Goal: Information Seeking & Learning: Find specific fact

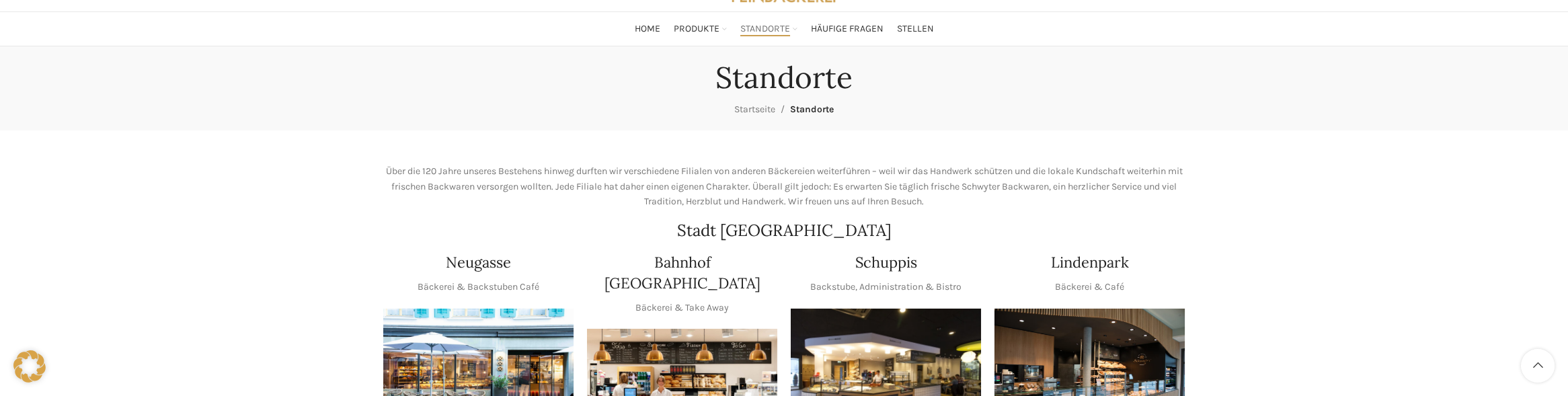
scroll to position [77, 0]
click at [1082, 324] on img "1 / 1" at bounding box center [1089, 372] width 190 height 127
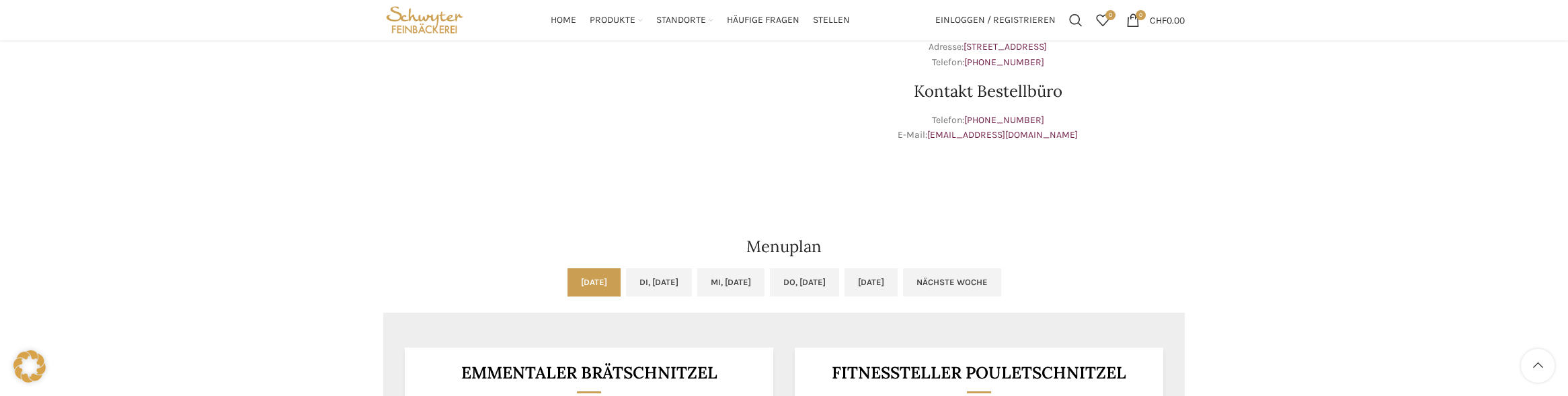
scroll to position [576, 0]
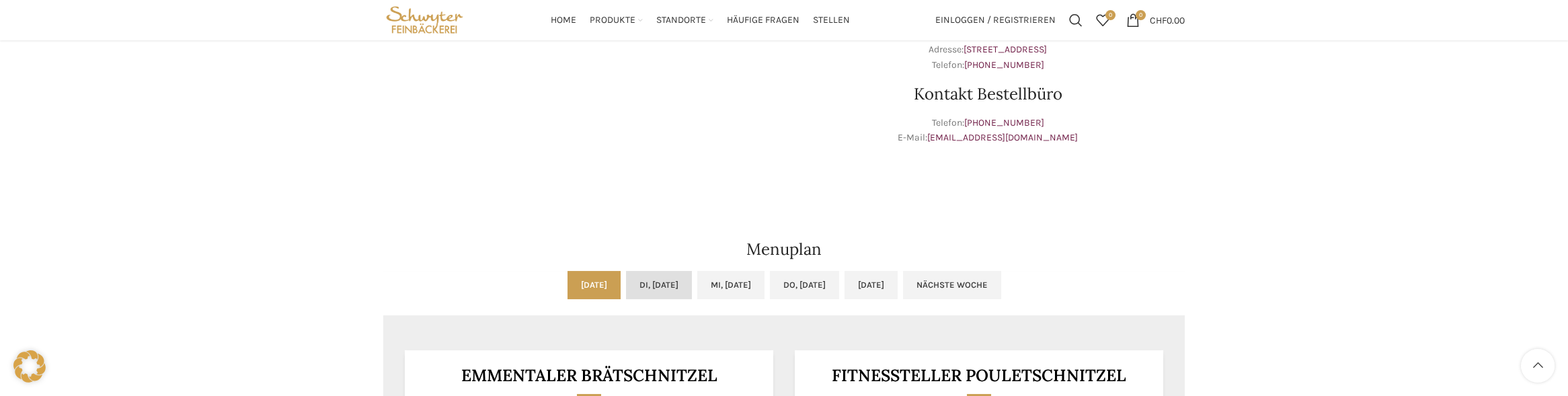
click at [626, 284] on link "Di, 09.09.2025" at bounding box center [659, 285] width 66 height 29
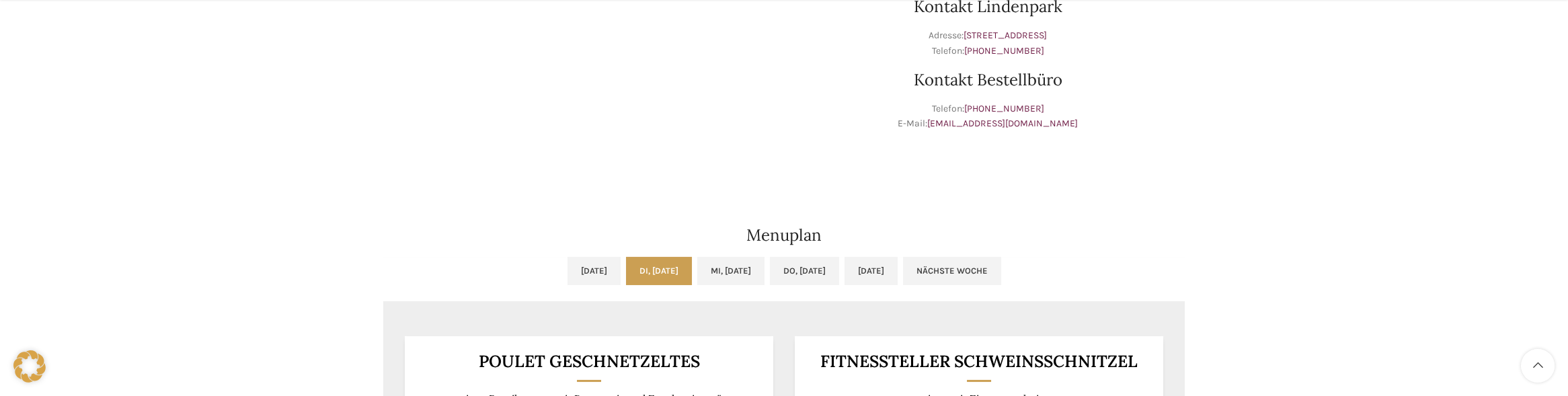
scroll to position [614, 0]
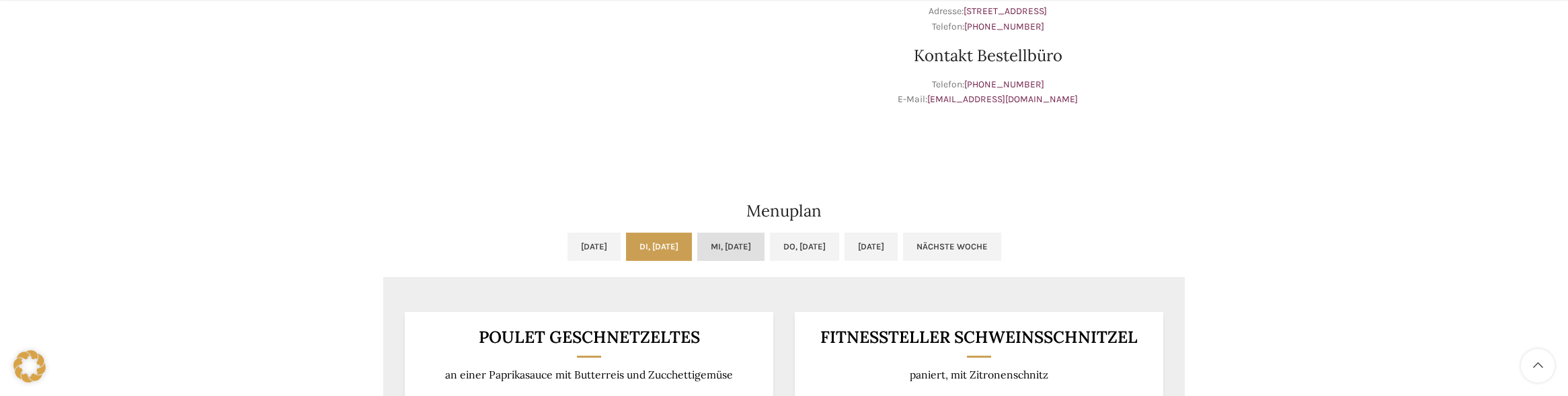
click at [717, 246] on link "Mi, 10.09.2025" at bounding box center [731, 246] width 68 height 29
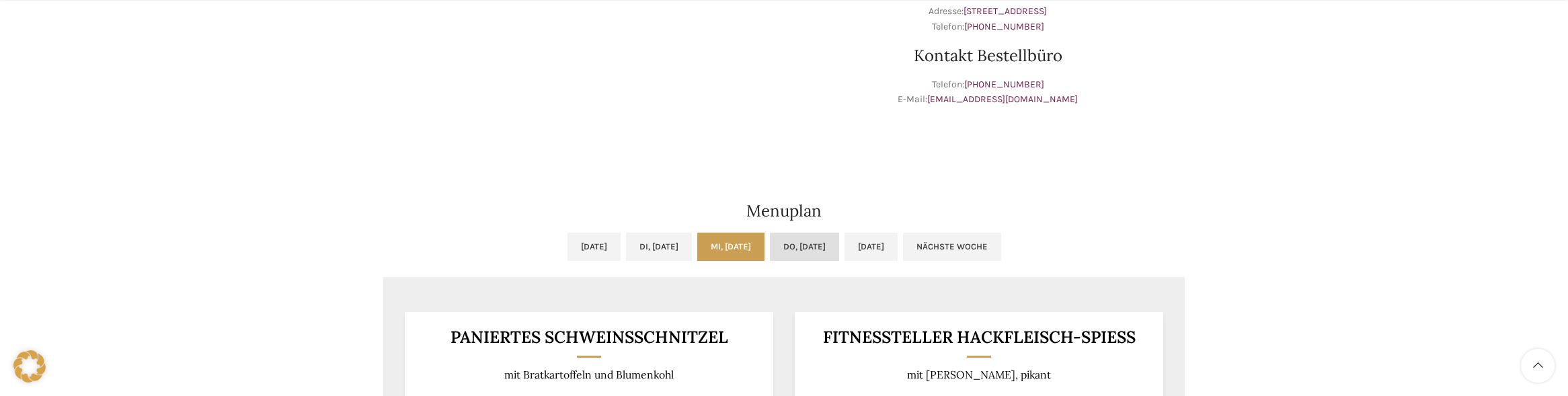
click at [813, 249] on link "Do, 11.09.2025" at bounding box center [804, 246] width 69 height 29
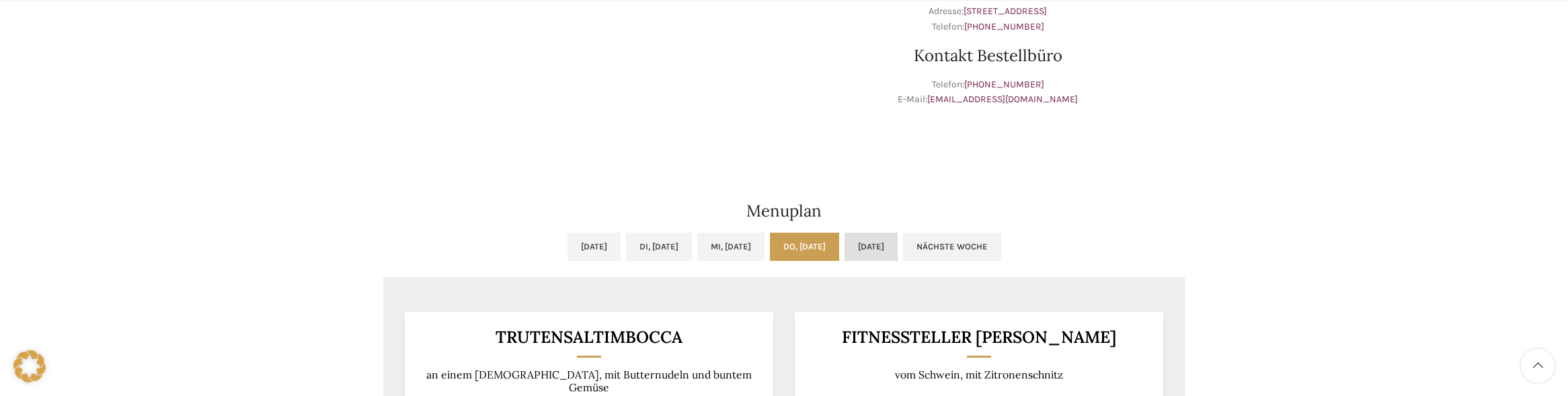
click at [898, 248] on link "Fr, 12.09.2025" at bounding box center [871, 246] width 53 height 29
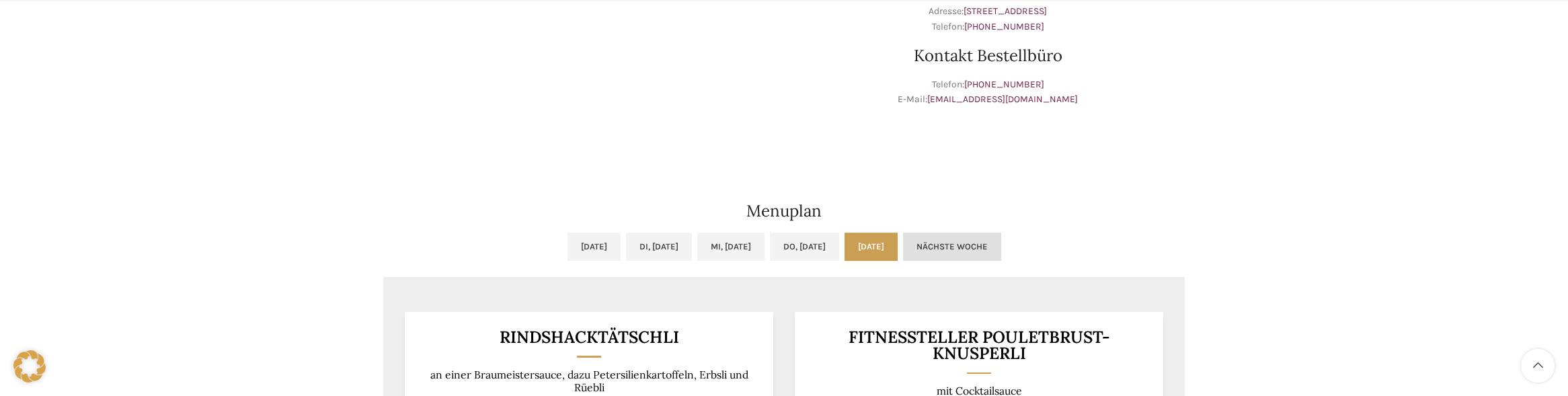
click at [1001, 249] on link "Nächste Woche" at bounding box center [952, 246] width 98 height 29
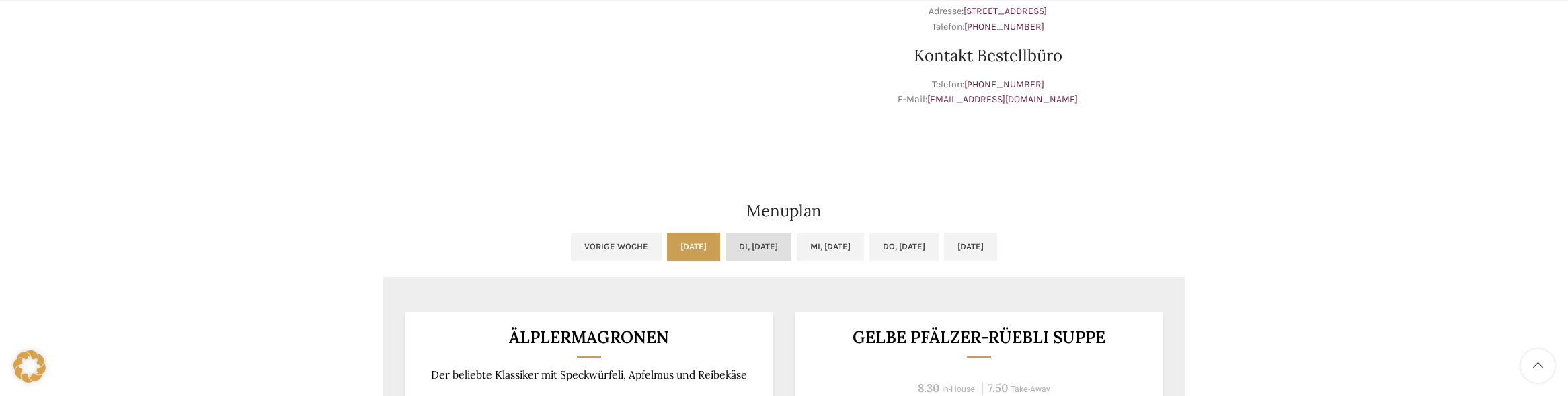
click at [726, 245] on link "Di, 16.09.2025" at bounding box center [759, 246] width 66 height 29
